Goal: Information Seeking & Learning: Understand process/instructions

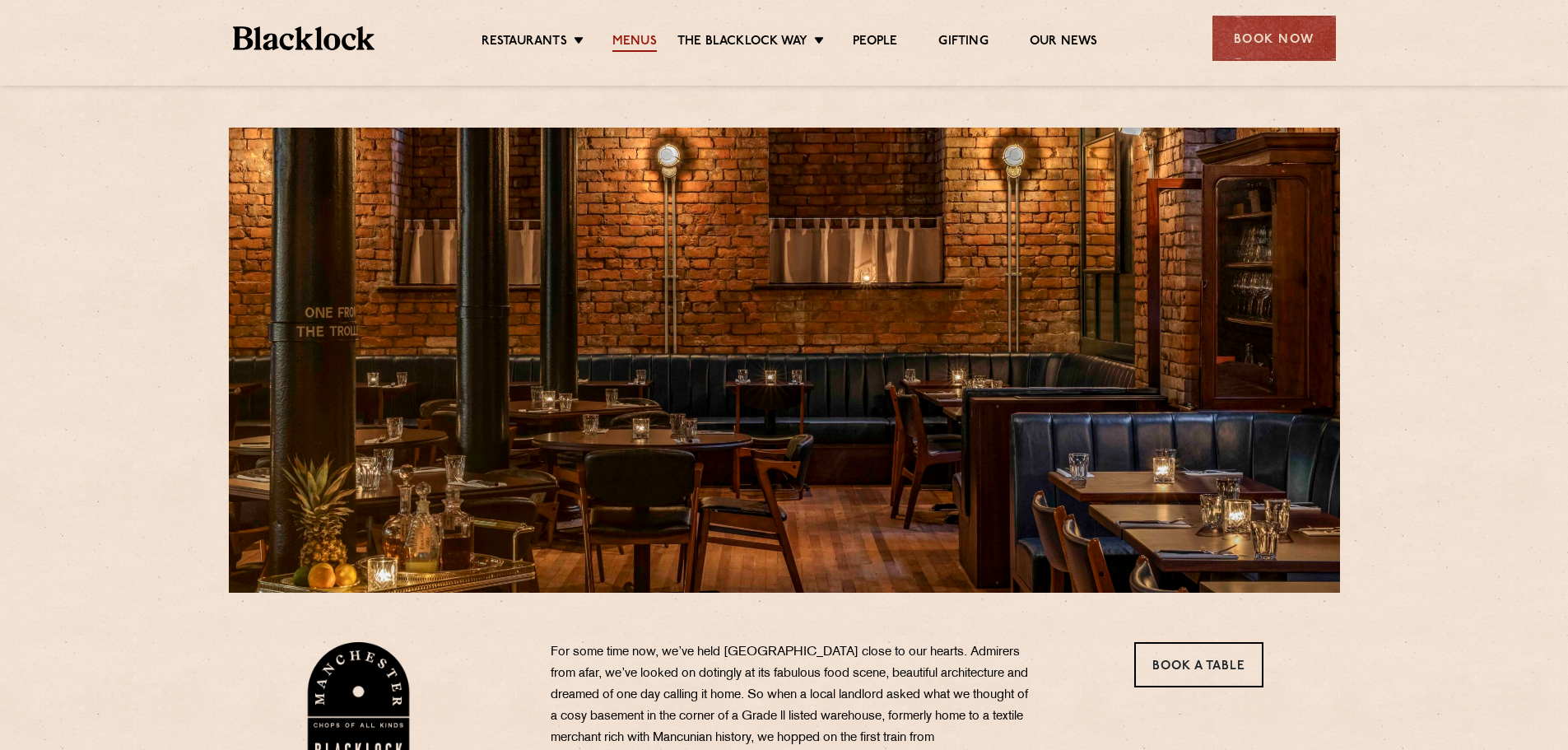
click at [626, 41] on link "Menus" at bounding box center [634, 43] width 45 height 18
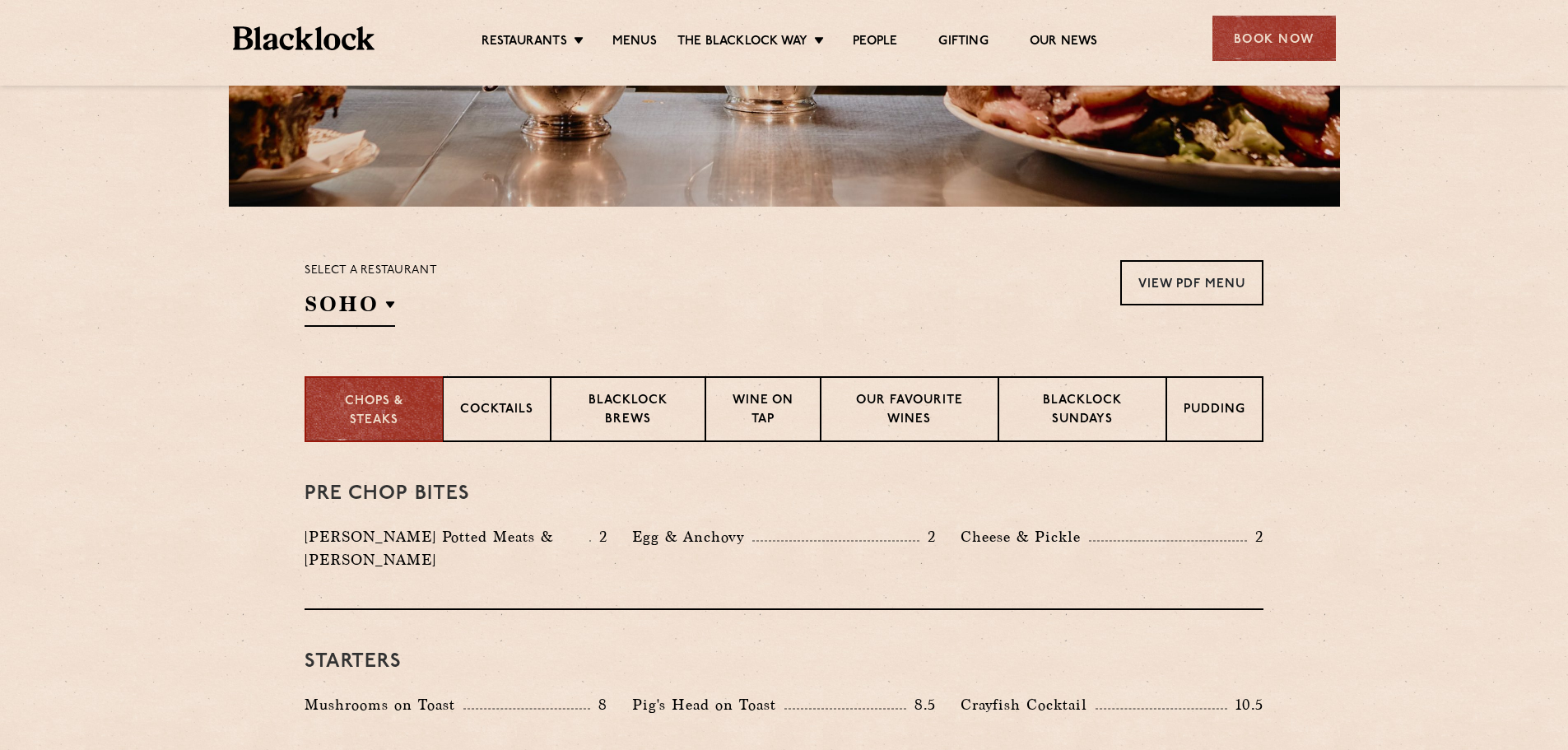
scroll to position [412, 0]
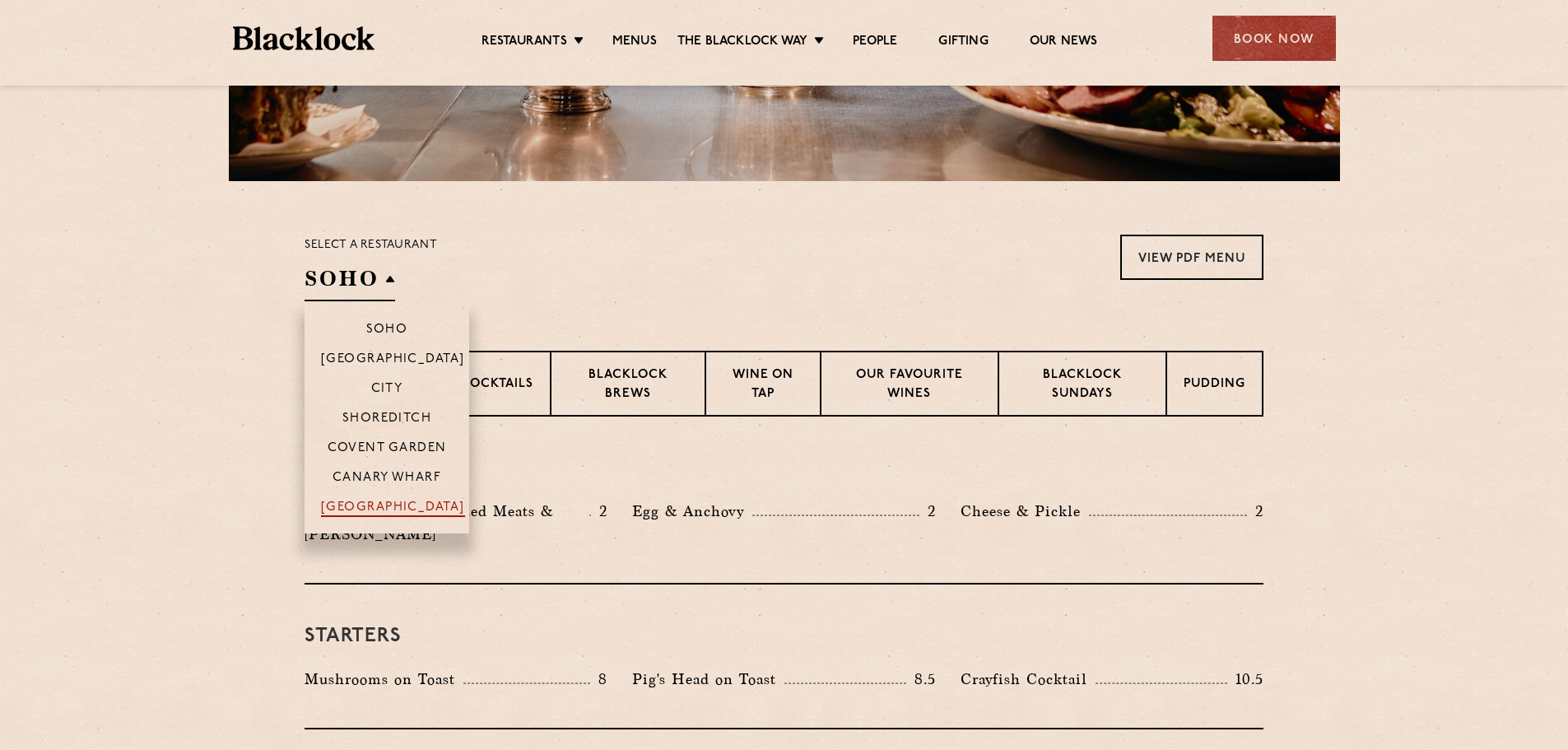
click at [404, 500] on p "[GEOGRAPHIC_DATA]" at bounding box center [393, 508] width 144 height 17
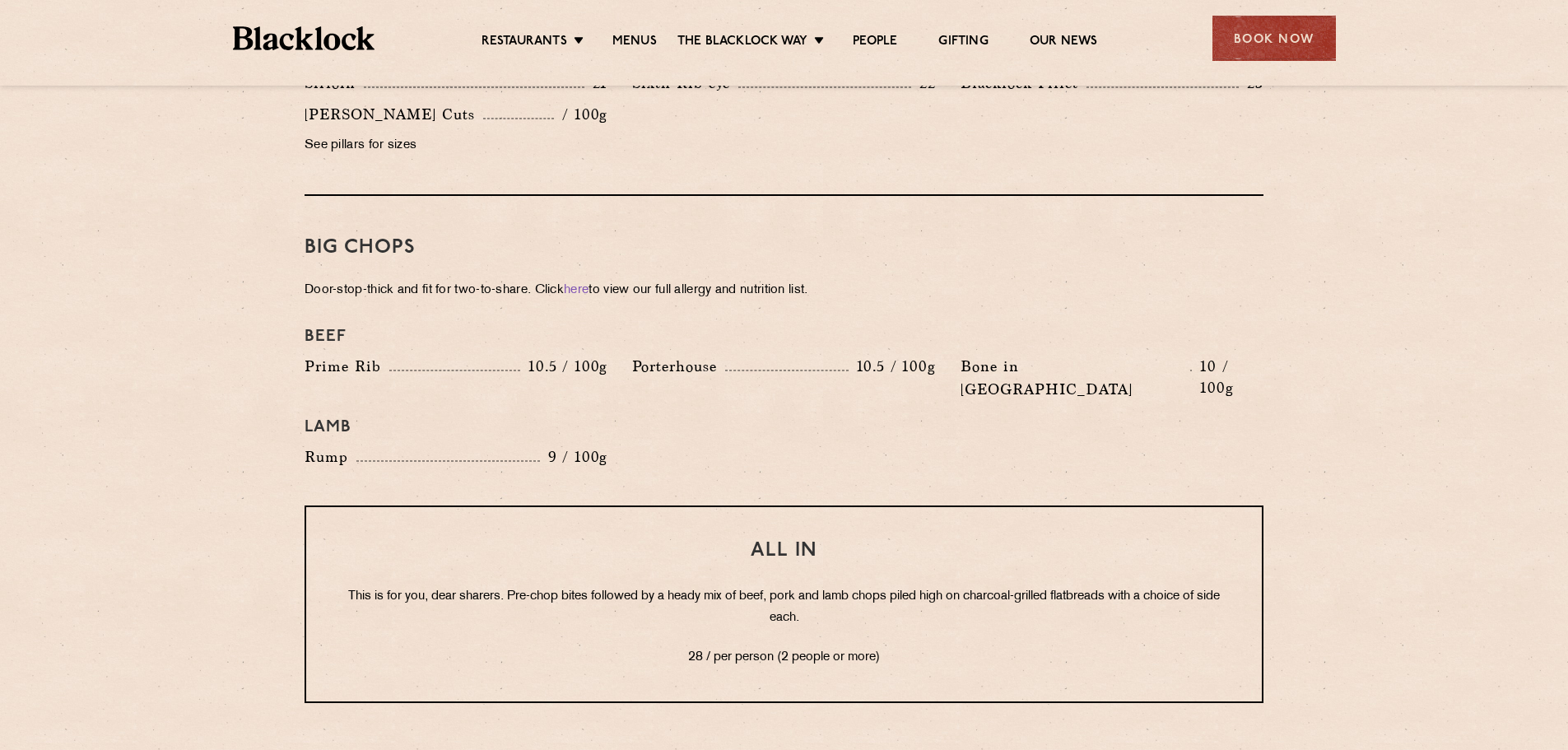
scroll to position [1761, 0]
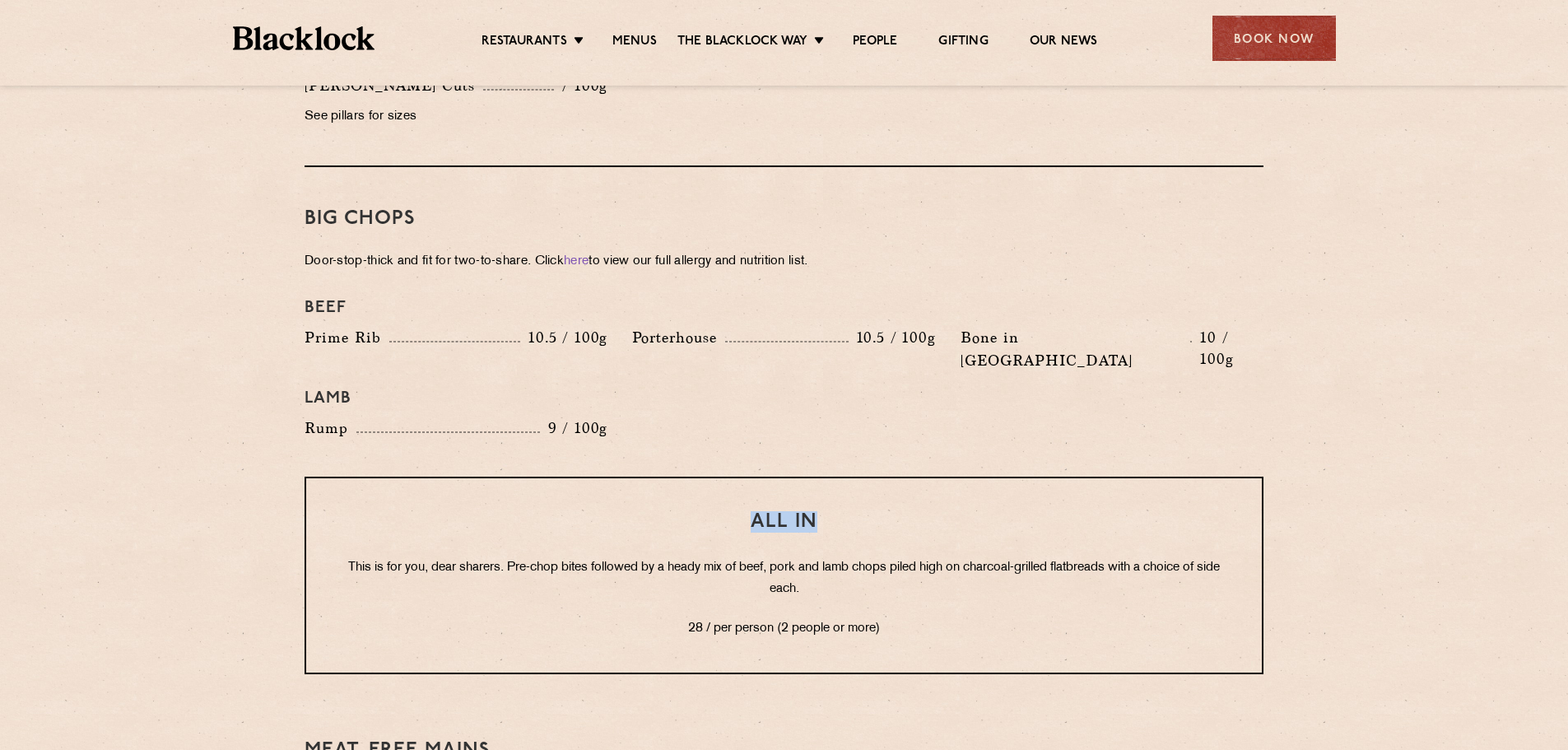
drag, startPoint x: 747, startPoint y: 475, endPoint x: 830, endPoint y: 471, distance: 83.1
click at [830, 512] on h3 "All In" at bounding box center [784, 522] width 890 height 21
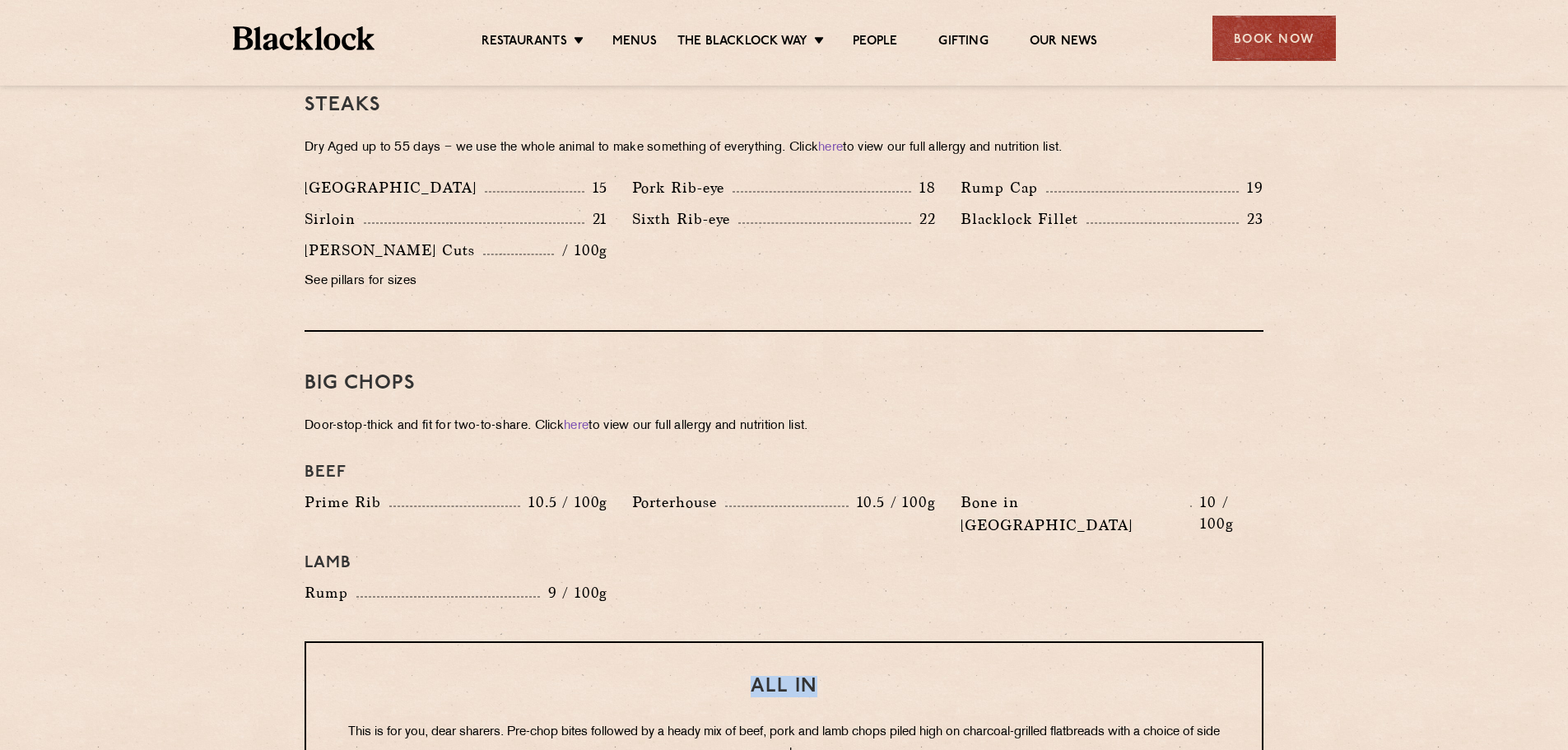
scroll to position [1679, 0]
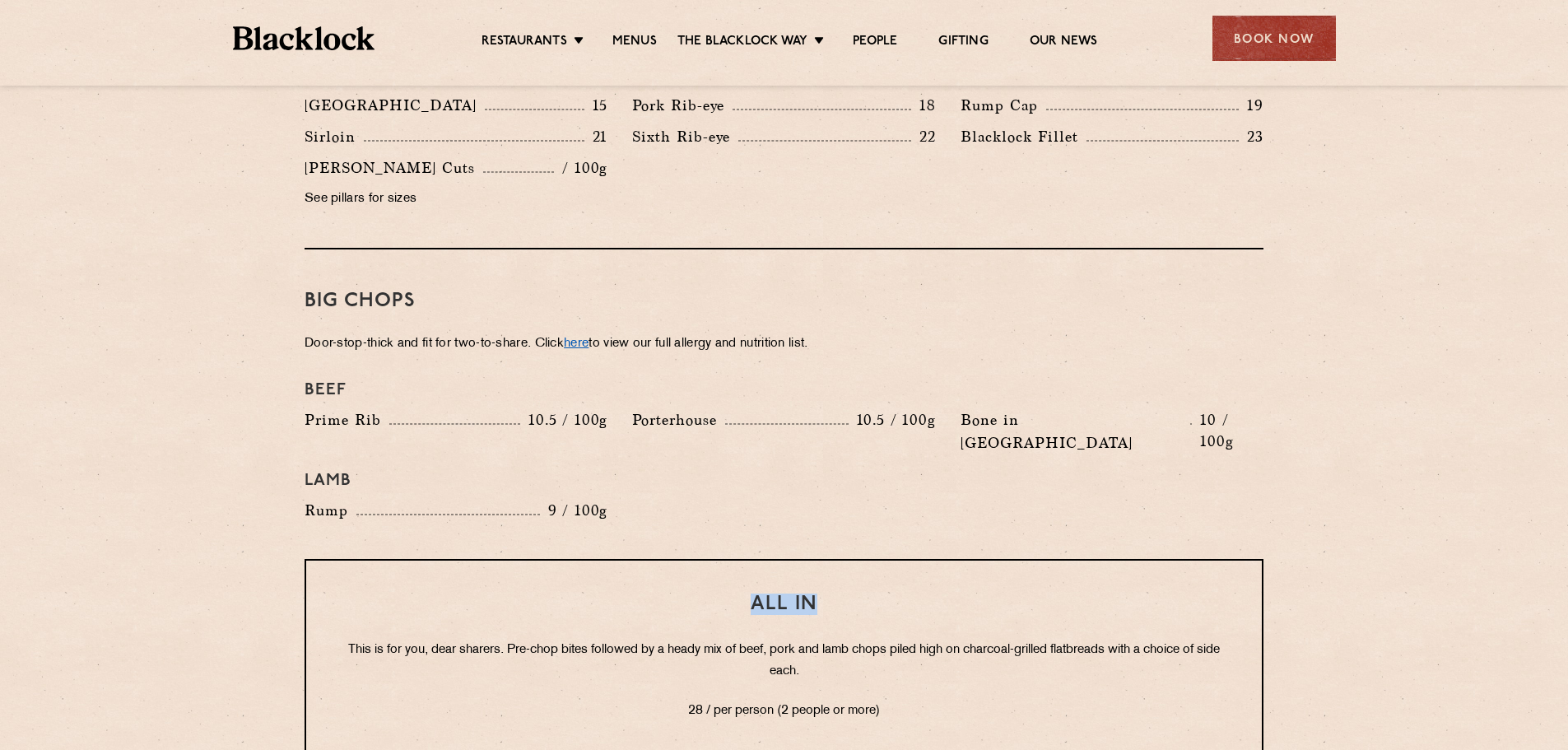
click at [582, 337] on link "here" at bounding box center [576, 343] width 25 height 12
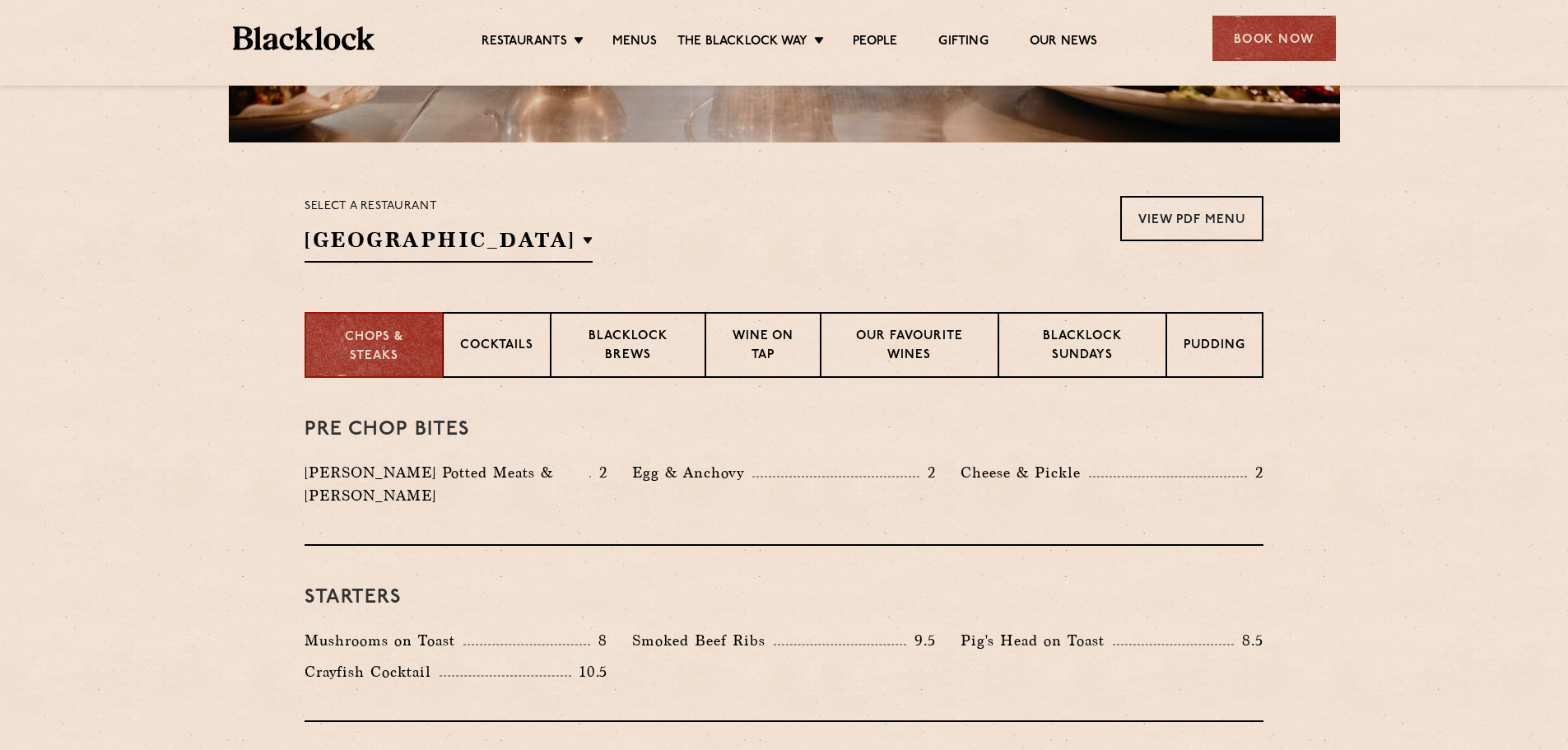
scroll to position [444, 0]
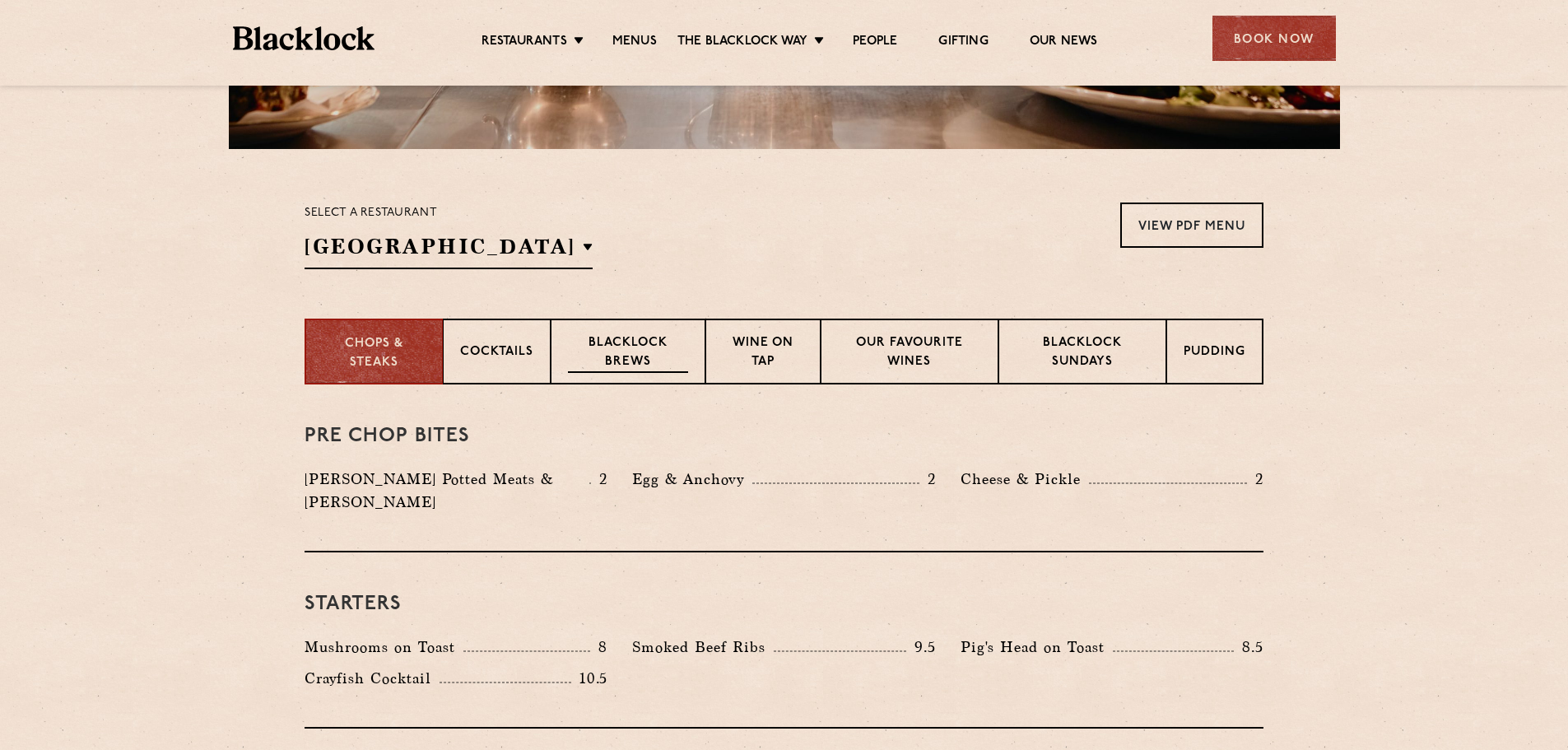
click at [639, 345] on p "Blacklock Brews" at bounding box center [628, 354] width 120 height 39
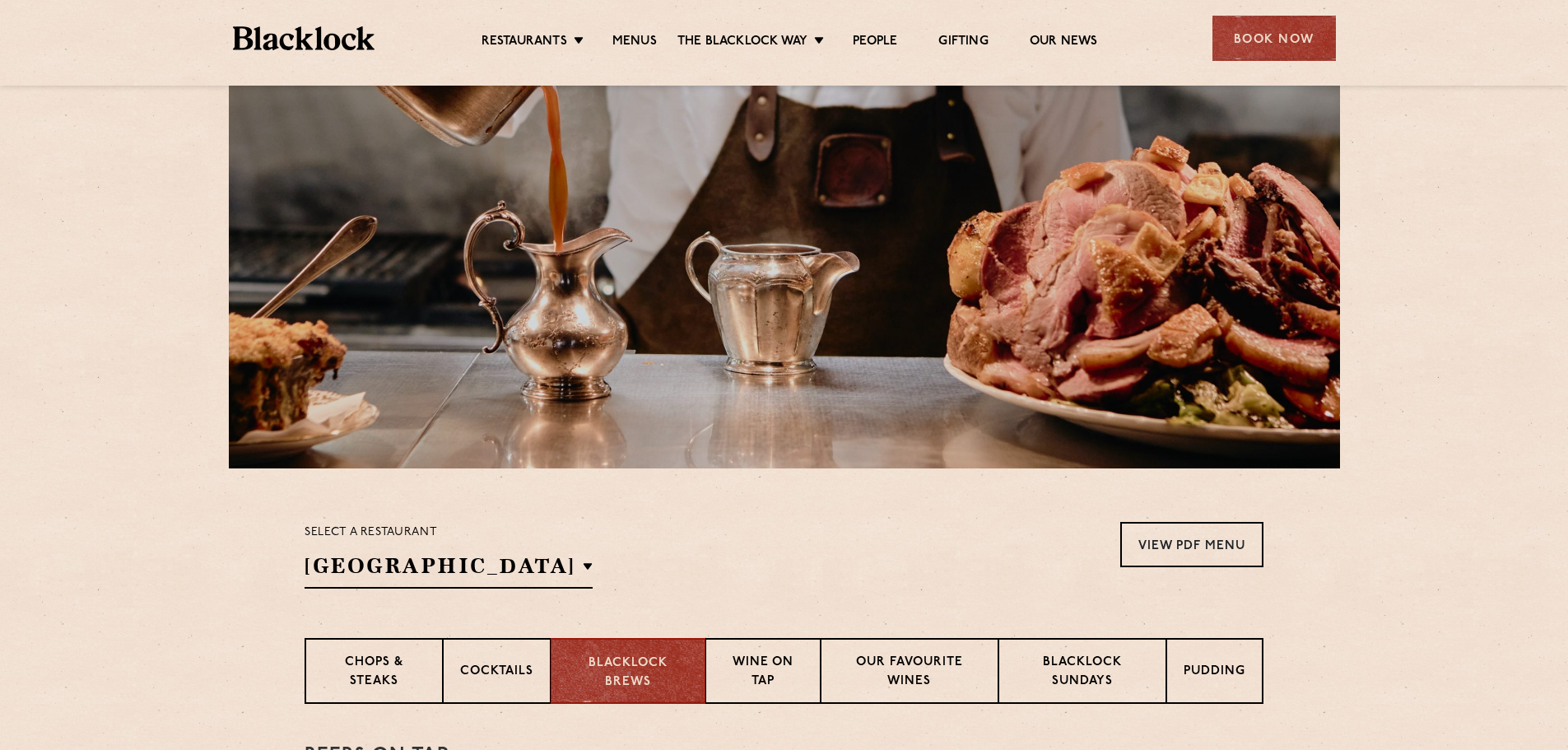
scroll to position [0, 0]
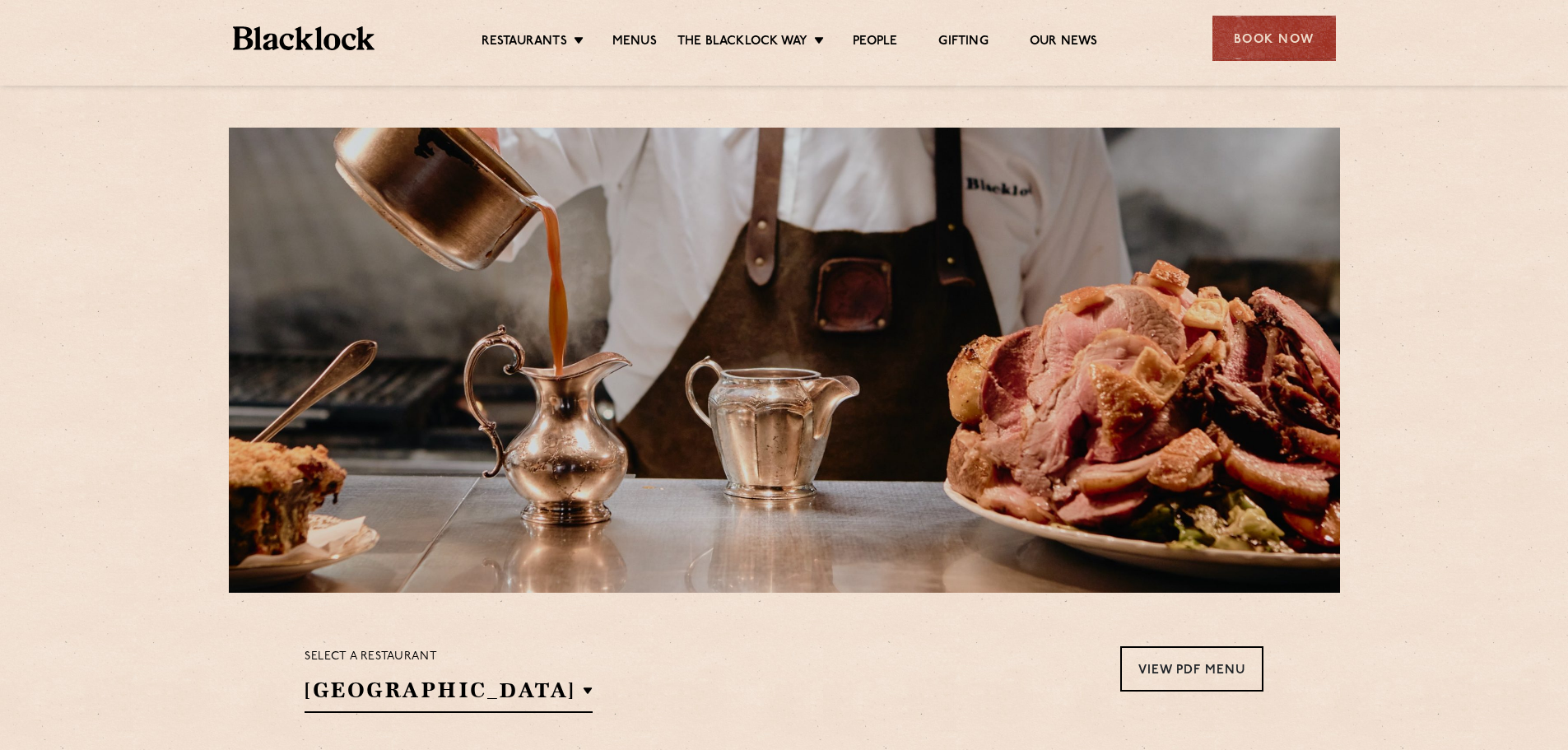
drag, startPoint x: 851, startPoint y: 534, endPoint x: 851, endPoint y: 522, distance: 12.0
drag, startPoint x: 851, startPoint y: 522, endPoint x: 320, endPoint y: 36, distance: 719.8
click at [320, 36] on img at bounding box center [304, 38] width 143 height 24
